Goal: Information Seeking & Learning: Learn about a topic

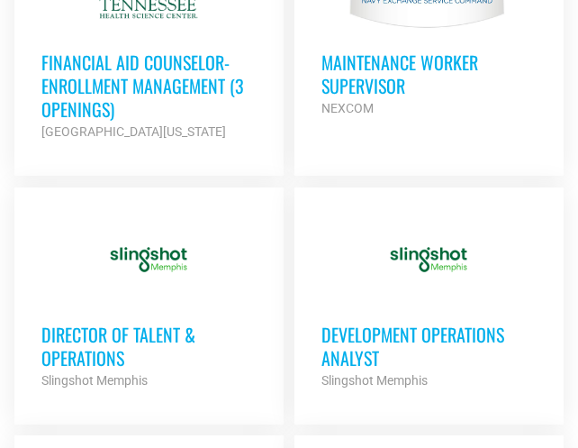
scroll to position [1331, 0]
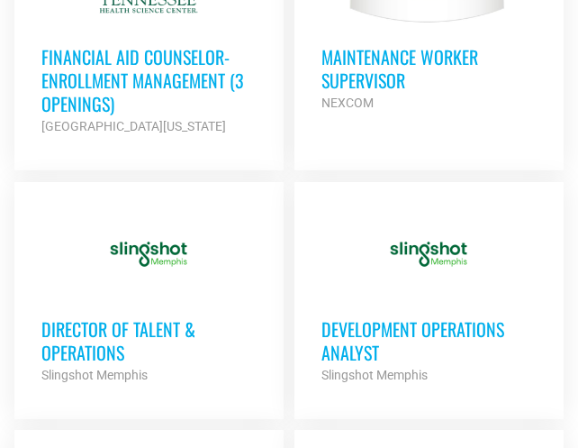
click at [140, 317] on h3 "Director of Talent & Operations" at bounding box center [148, 340] width 215 height 47
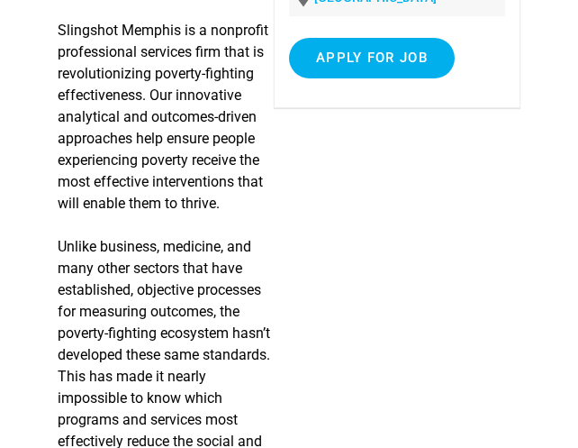
scroll to position [383, 0]
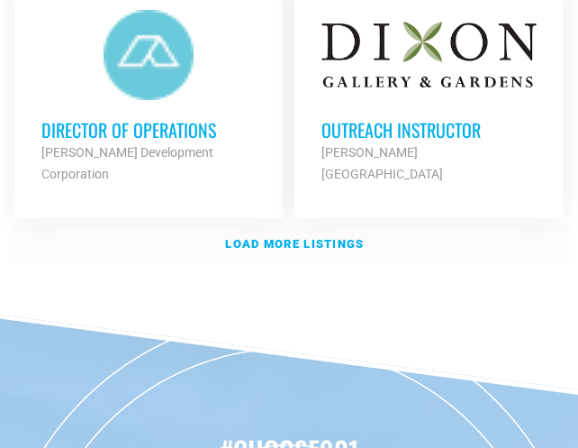
scroll to position [3042, 0]
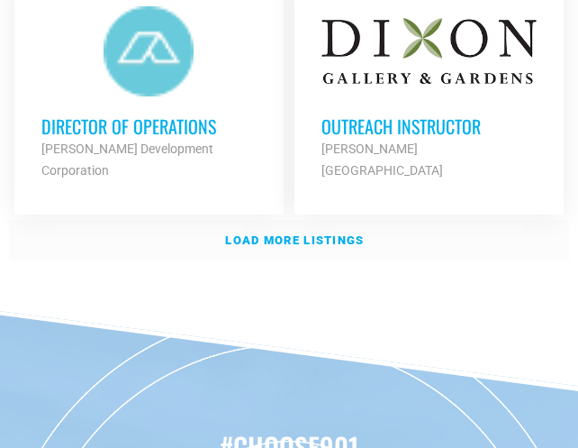
click at [297, 233] on strong "Load more listings" at bounding box center [294, 240] width 139 height 14
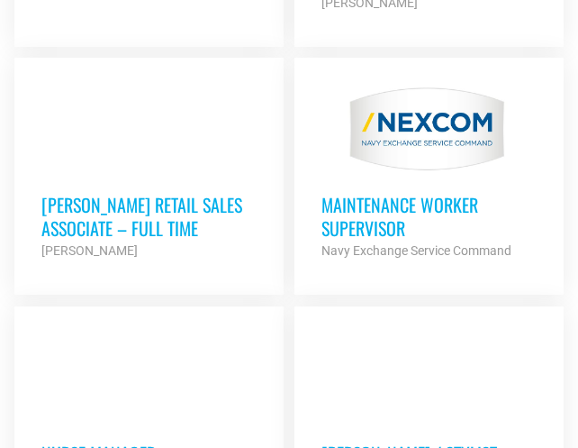
scroll to position [5376, 0]
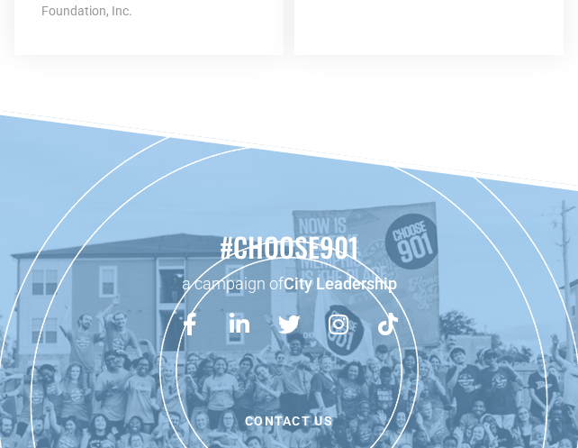
scroll to position [6805, 0]
